Goal: Task Accomplishment & Management: Complete application form

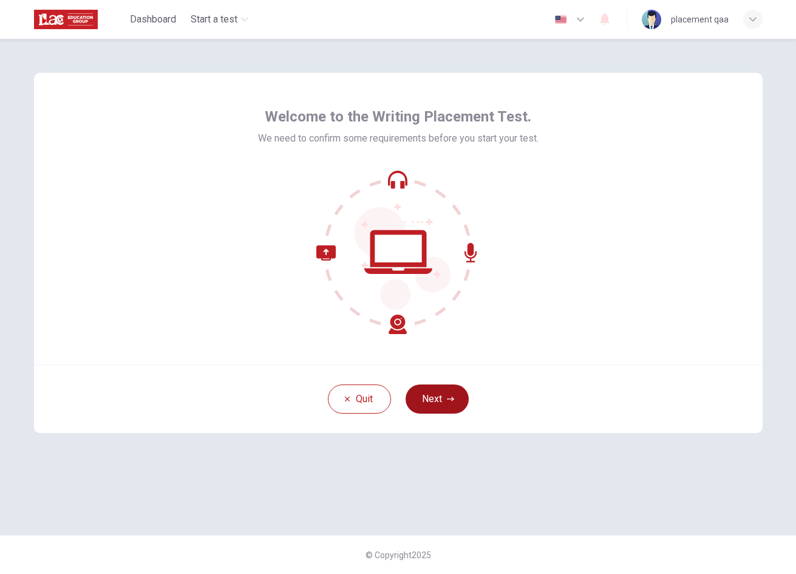
click at [432, 399] on button "Next" at bounding box center [437, 399] width 63 height 29
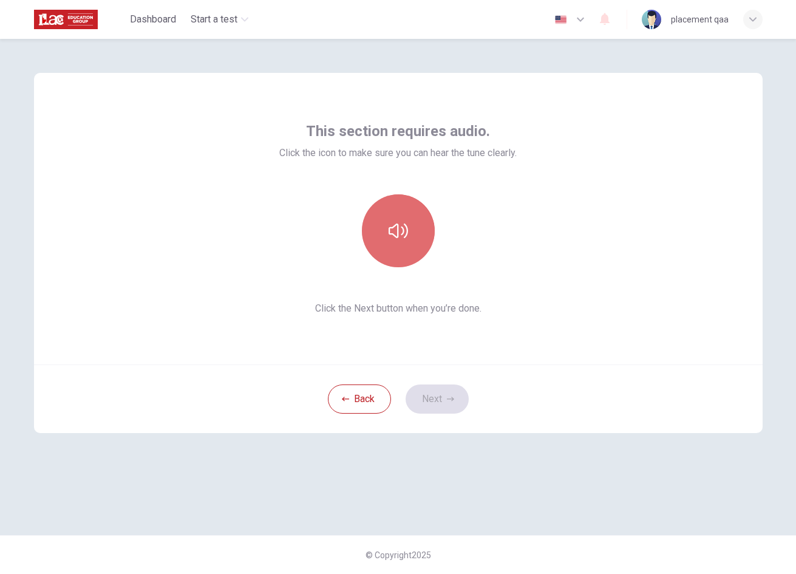
click at [408, 219] on button "button" at bounding box center [398, 230] width 73 height 73
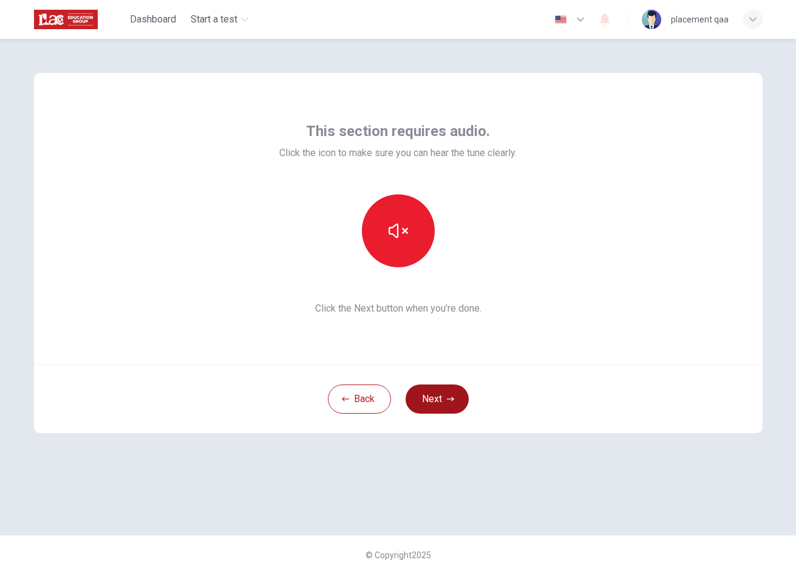
click at [448, 400] on icon "button" at bounding box center [450, 398] width 7 height 7
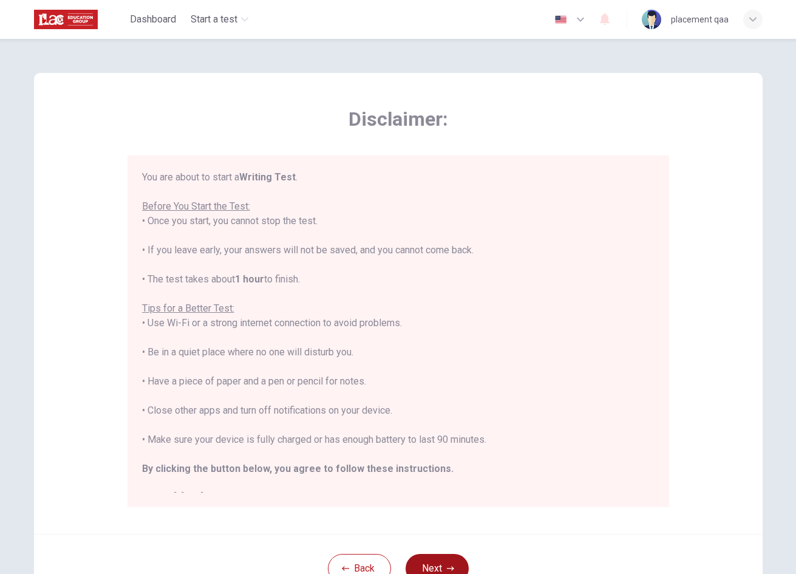
click at [453, 557] on button "Next" at bounding box center [437, 568] width 63 height 29
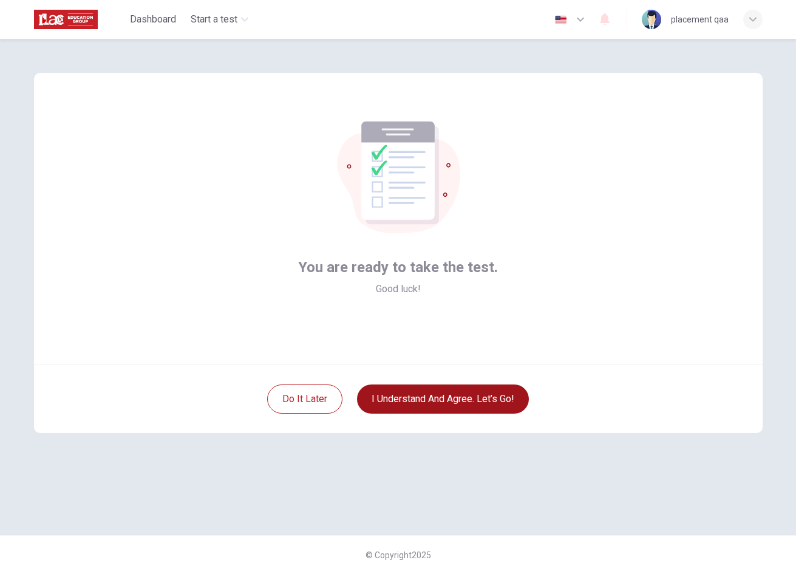
click at [461, 402] on button "I understand and agree. Let’s go!" at bounding box center [443, 399] width 172 height 29
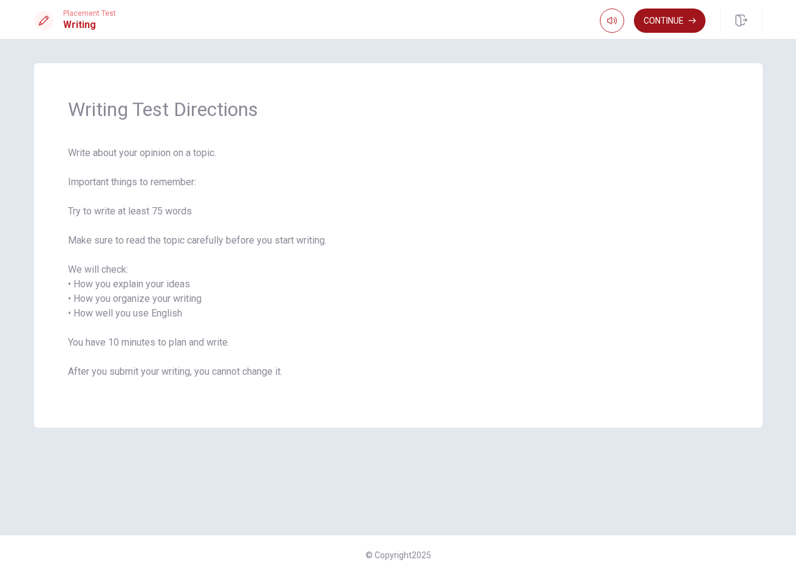
click at [651, 27] on button "Continue" at bounding box center [670, 21] width 72 height 24
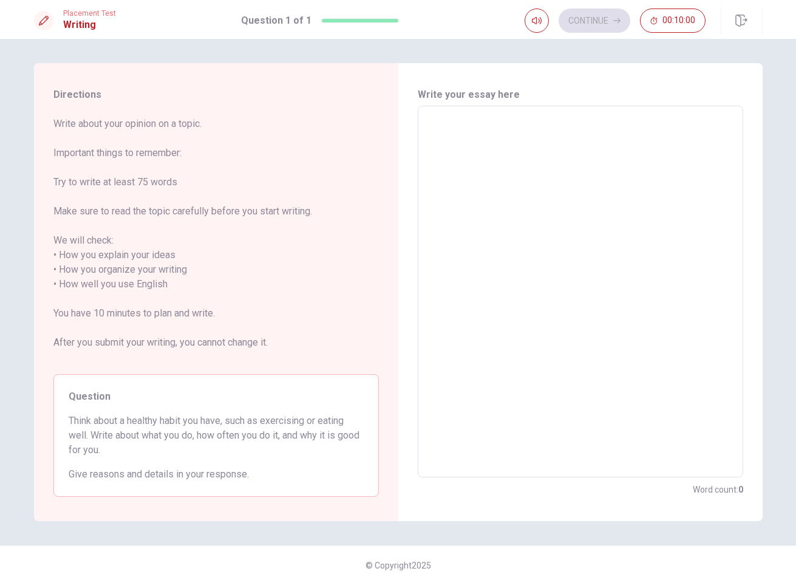
click at [535, 156] on textarea at bounding box center [580, 292] width 309 height 352
type textarea "q"
type textarea "x"
type textarea "qa"
type textarea "x"
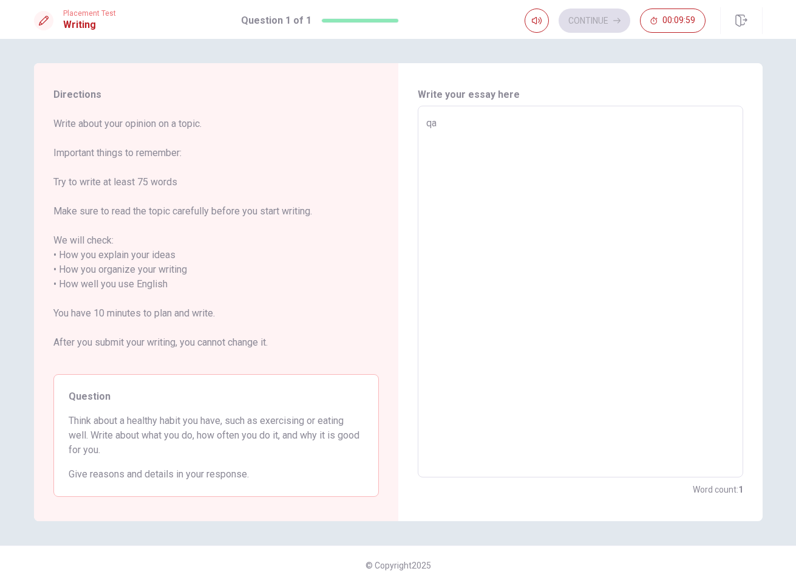
type textarea "qa"
type textarea "x"
type textarea "qa q"
type textarea "x"
type textarea "qa qa"
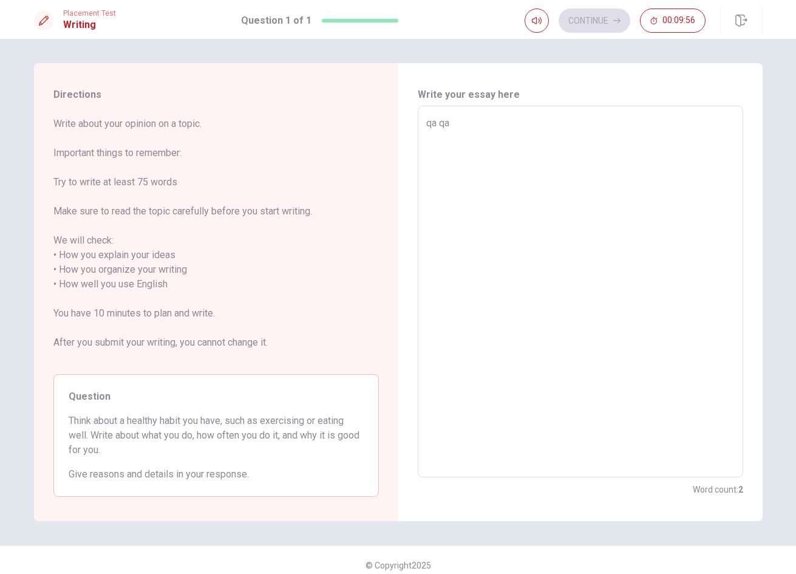
type textarea "x"
type textarea "qa qa"
type textarea "x"
click at [731, 26] on button "button" at bounding box center [741, 20] width 43 height 27
